Goal: Find specific page/section: Find specific page/section

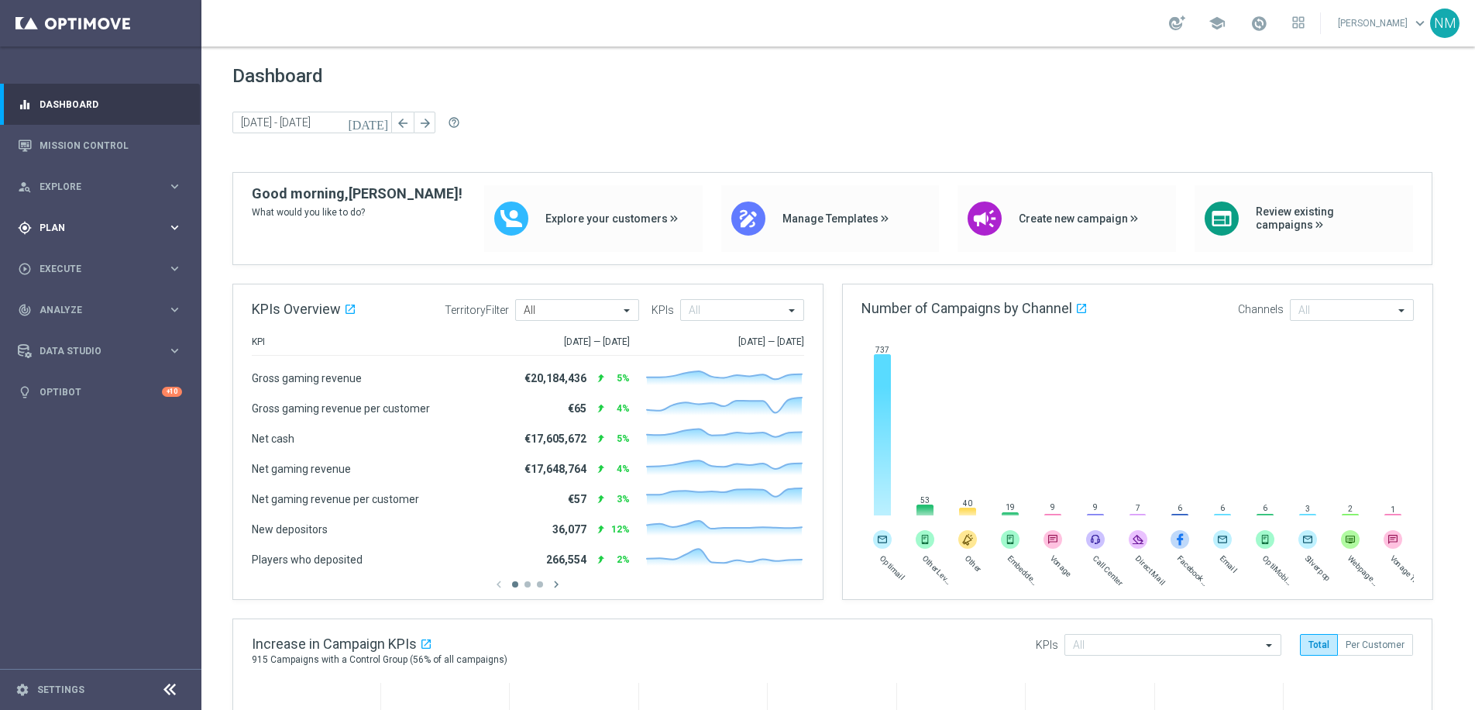
click at [86, 244] on div "gps_fixed Plan keyboard_arrow_right" at bounding box center [100, 227] width 200 height 41
click at [72, 174] on div "person_search Explore keyboard_arrow_right" at bounding box center [100, 186] width 200 height 41
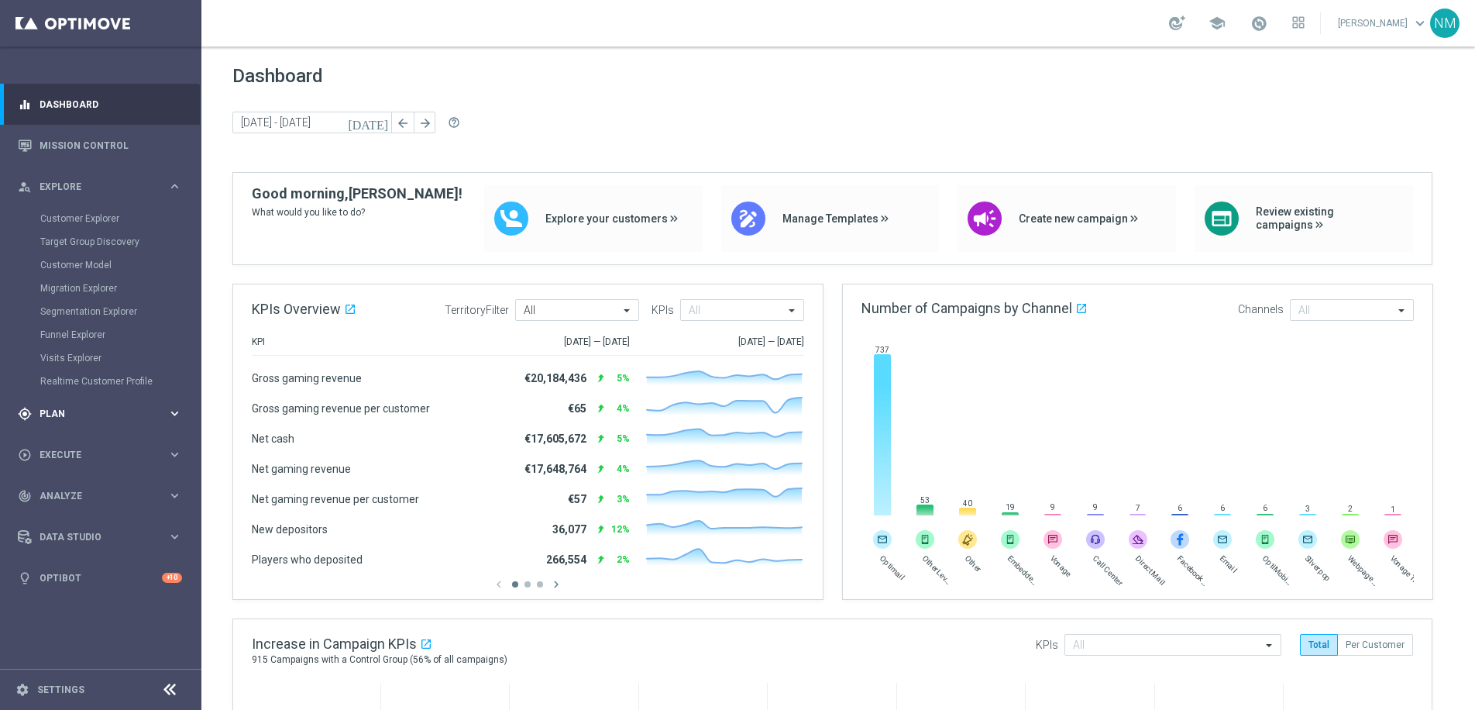
click at [57, 415] on span "Plan" at bounding box center [104, 413] width 128 height 9
click at [104, 256] on link "Target Groups" at bounding box center [100, 259] width 121 height 12
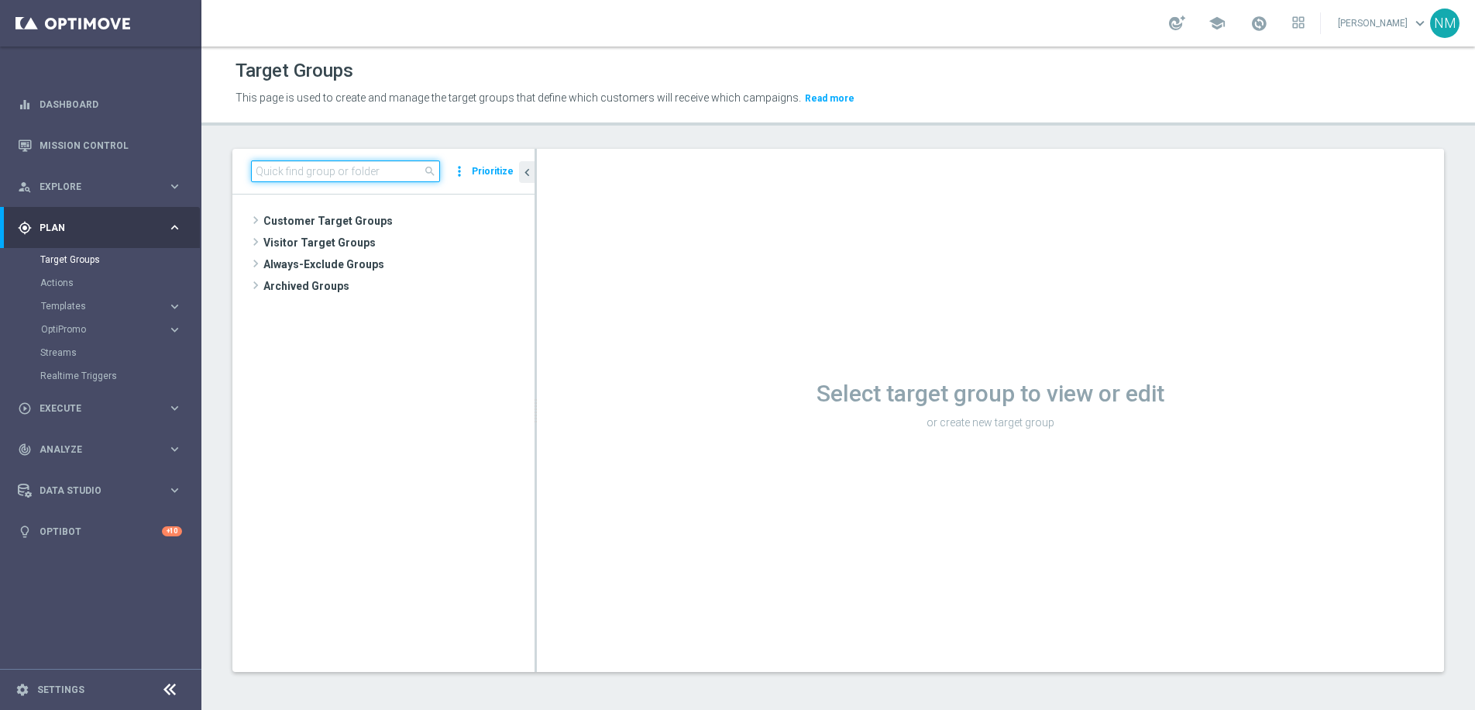
click at [319, 170] on input at bounding box center [345, 171] width 189 height 22
paste input "UK_CASINO_APP | FTP"
type input "UK_CASINO_APP | FTP"
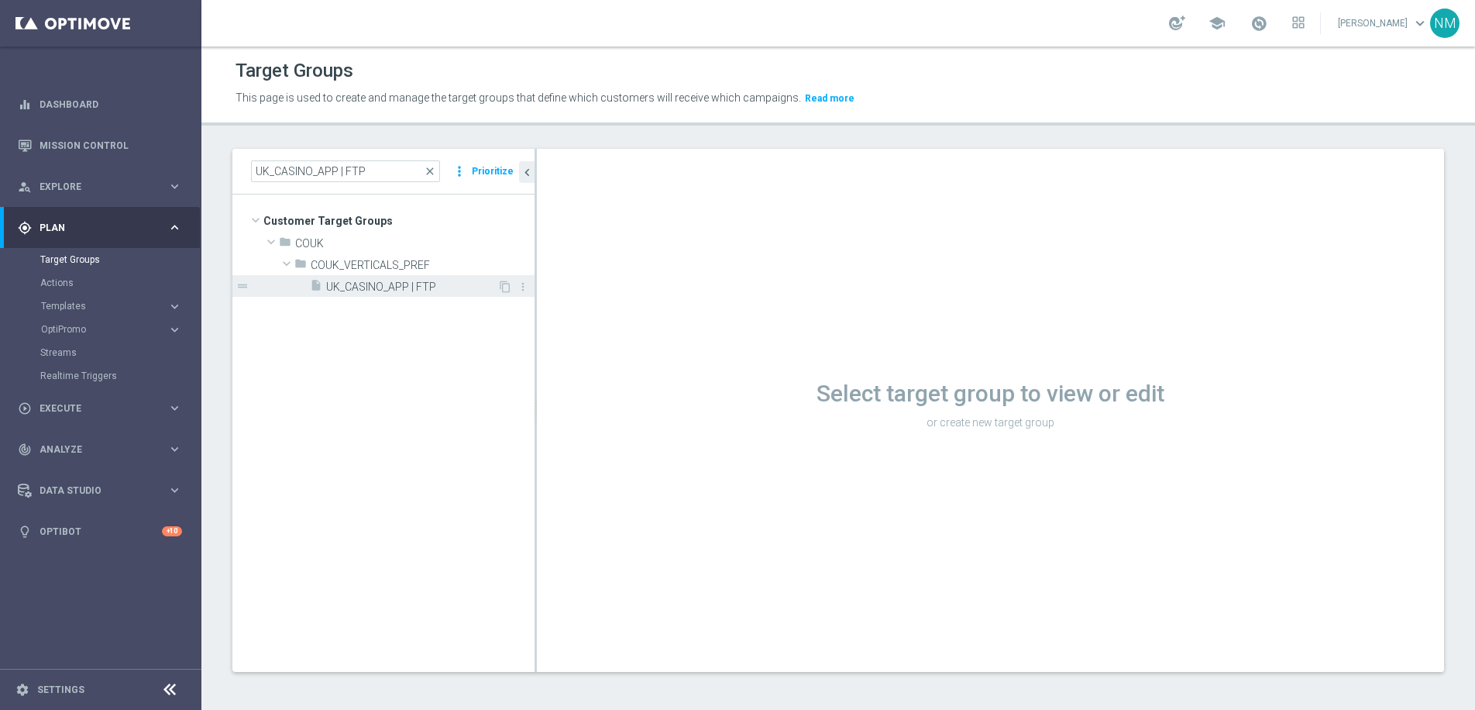
click at [389, 288] on span "UK_CASINO_APP | FTP" at bounding box center [411, 286] width 171 height 13
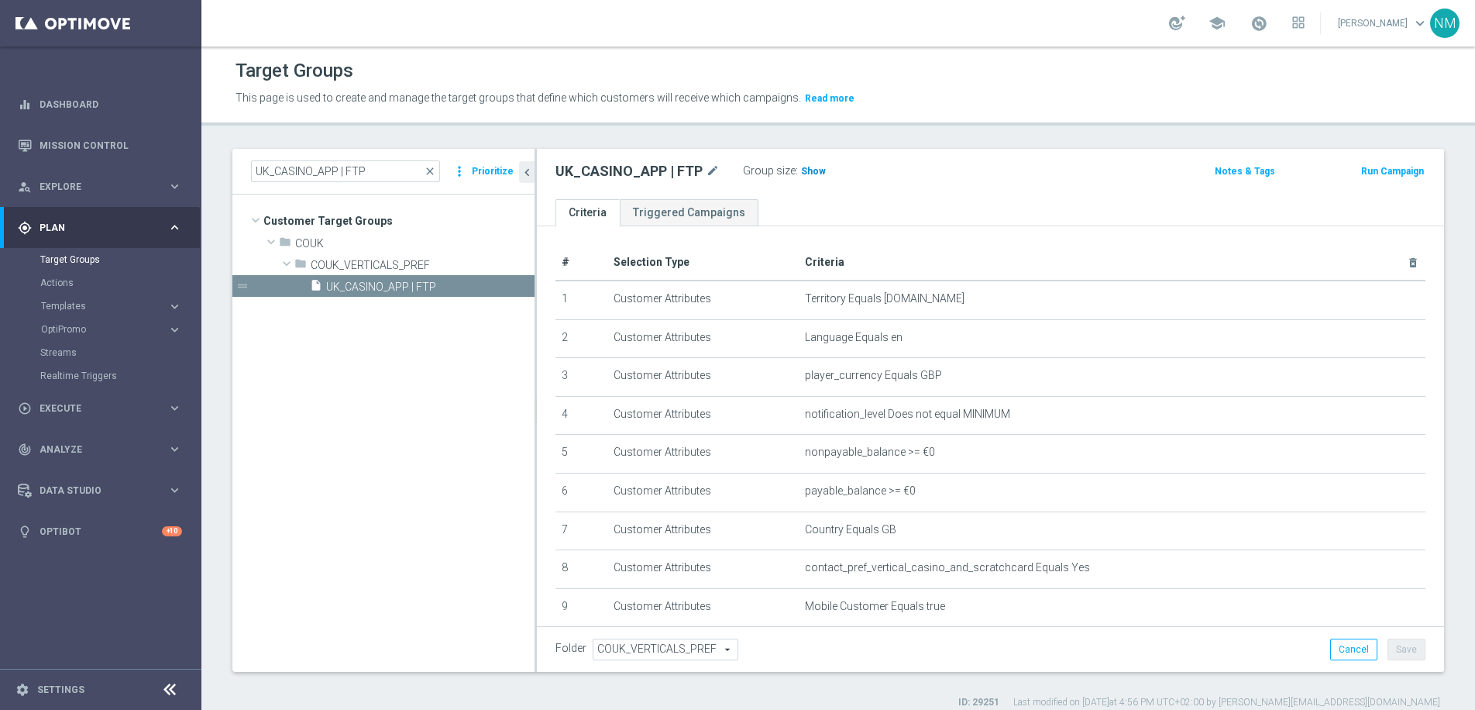
click at [814, 172] on span "Show" at bounding box center [813, 171] width 25 height 11
